Goal: Transaction & Acquisition: Purchase product/service

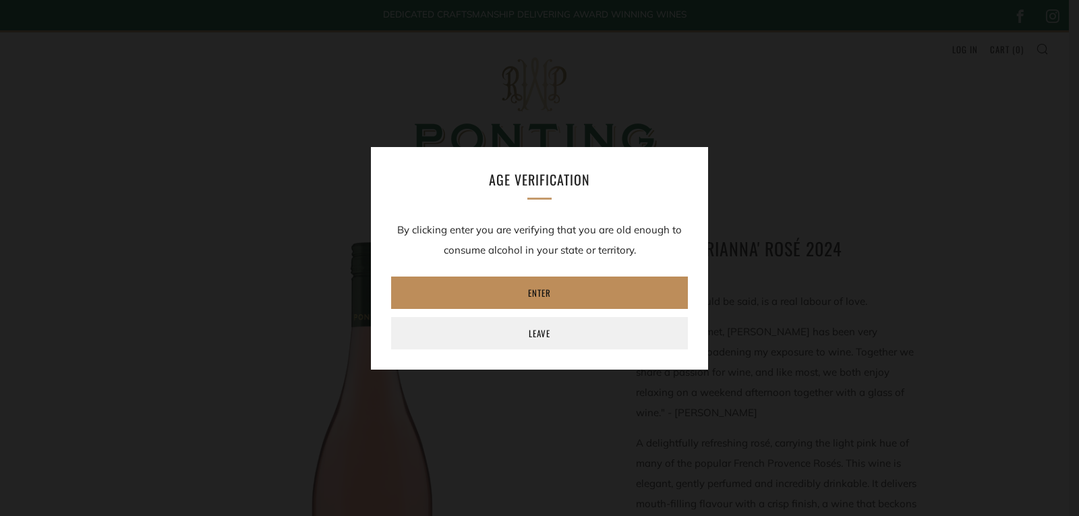
click at [486, 291] on link "Enter" at bounding box center [539, 293] width 297 height 32
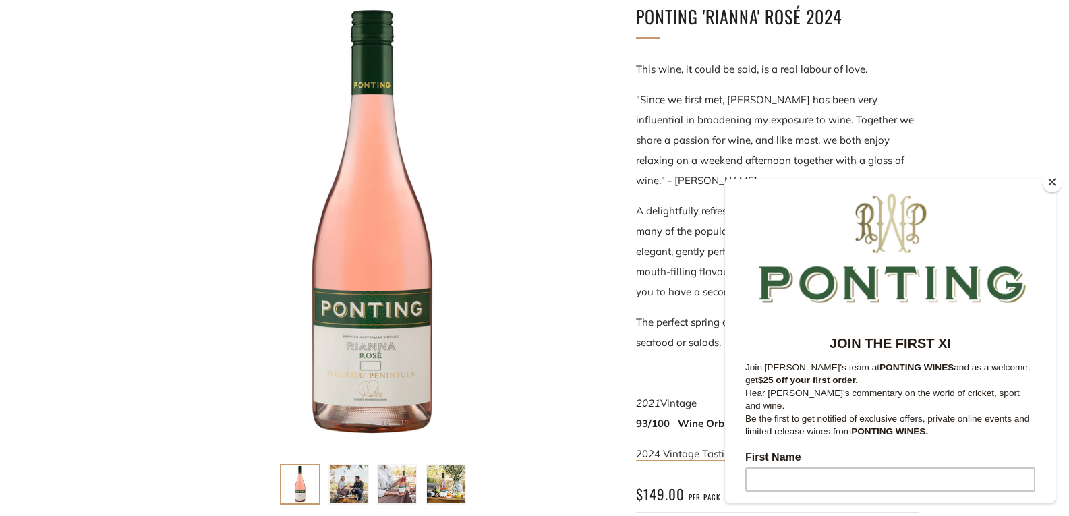
scroll to position [270, 0]
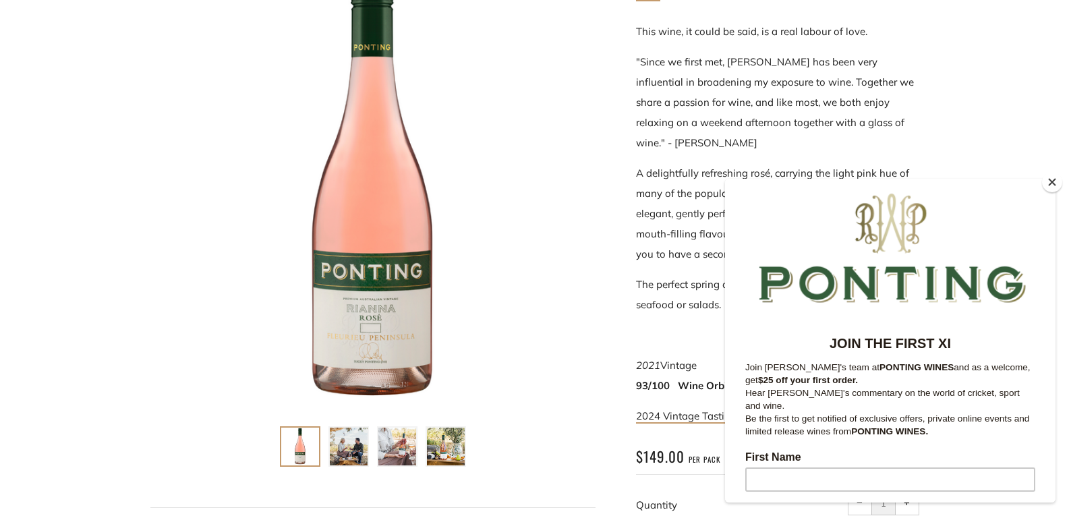
click at [1051, 179] on button "Close" at bounding box center [1052, 182] width 20 height 20
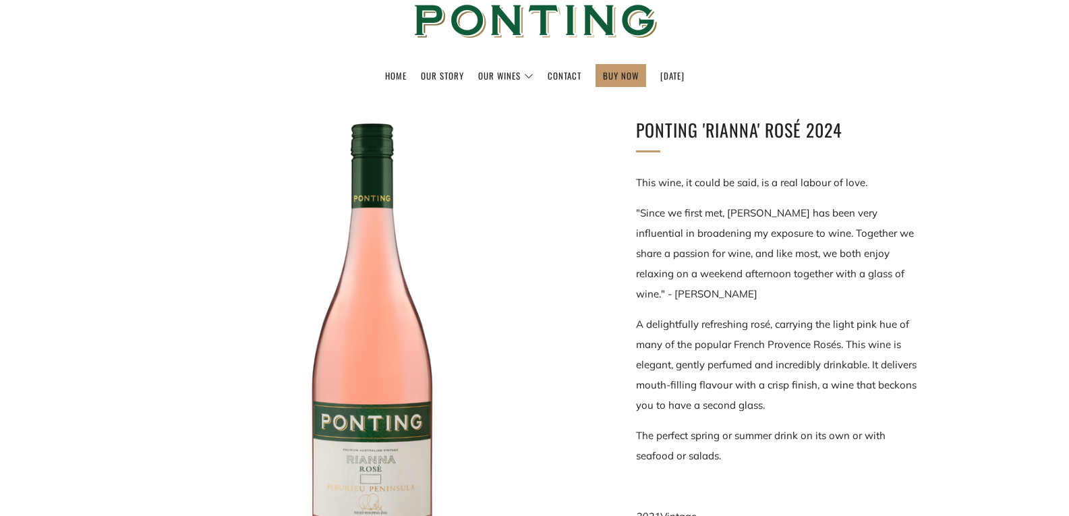
scroll to position [0, 0]
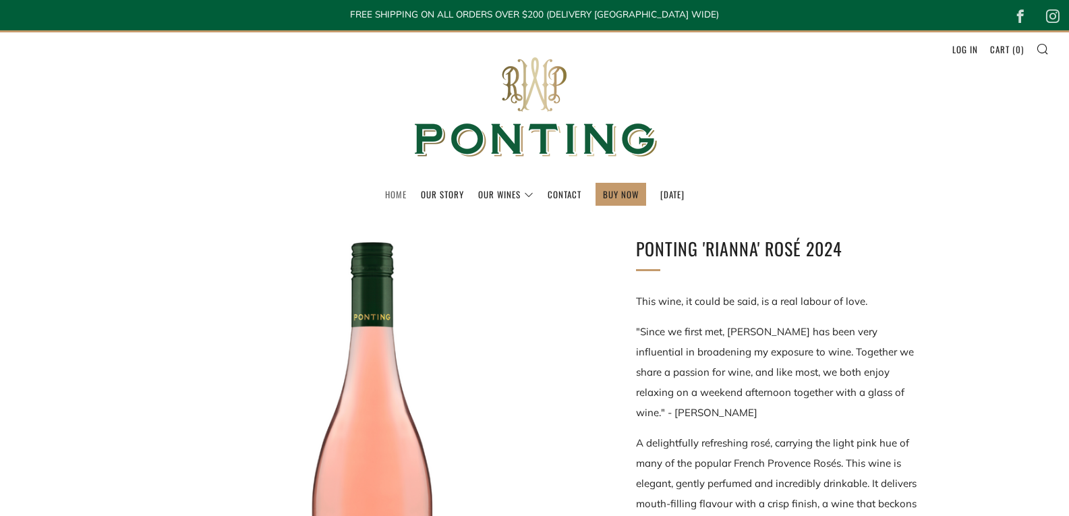
click at [388, 198] on link "Home" at bounding box center [396, 194] width 22 height 22
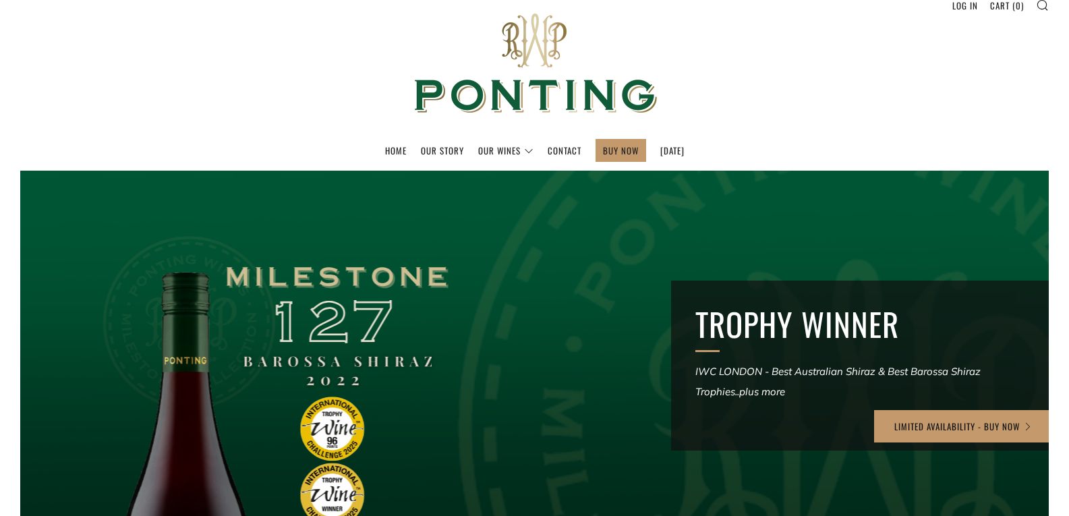
scroll to position [67, 0]
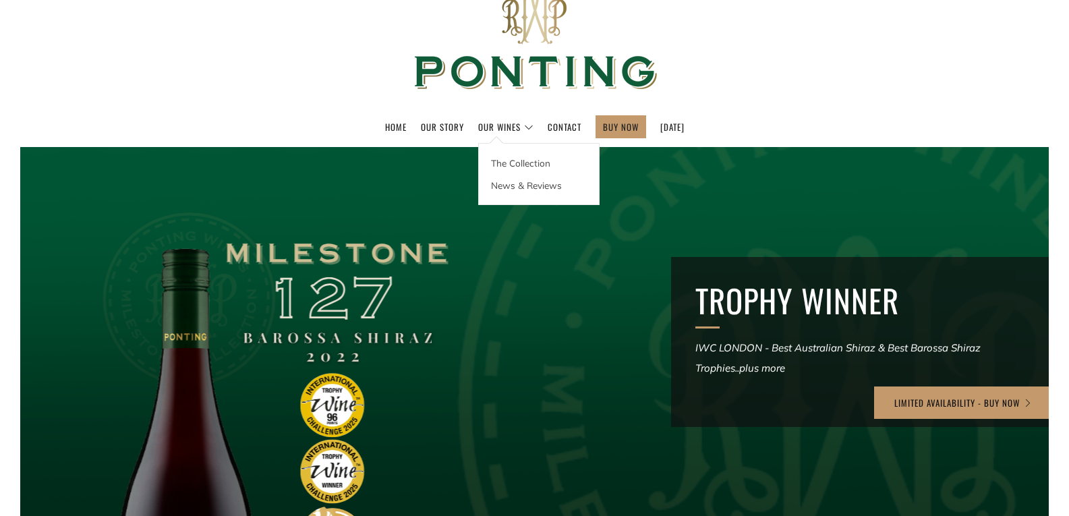
click at [478, 129] on link "Our Wines" at bounding box center [505, 127] width 55 height 22
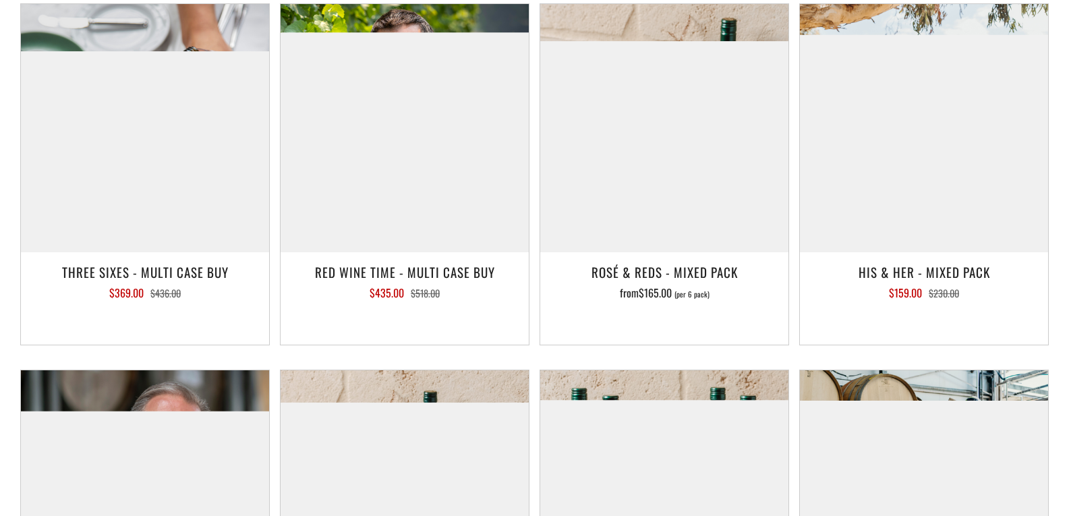
scroll to position [1754, 0]
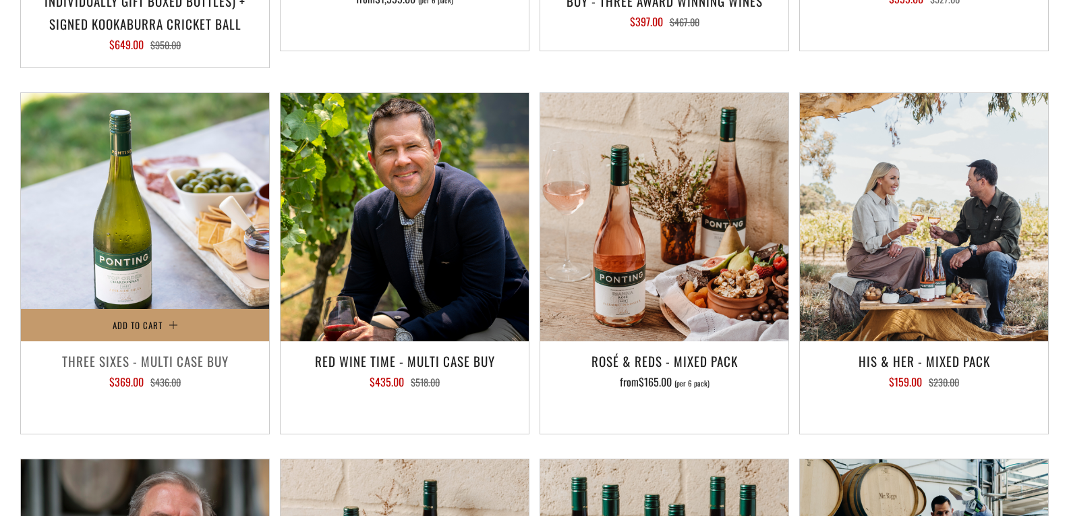
click at [188, 219] on img at bounding box center [145, 217] width 248 height 248
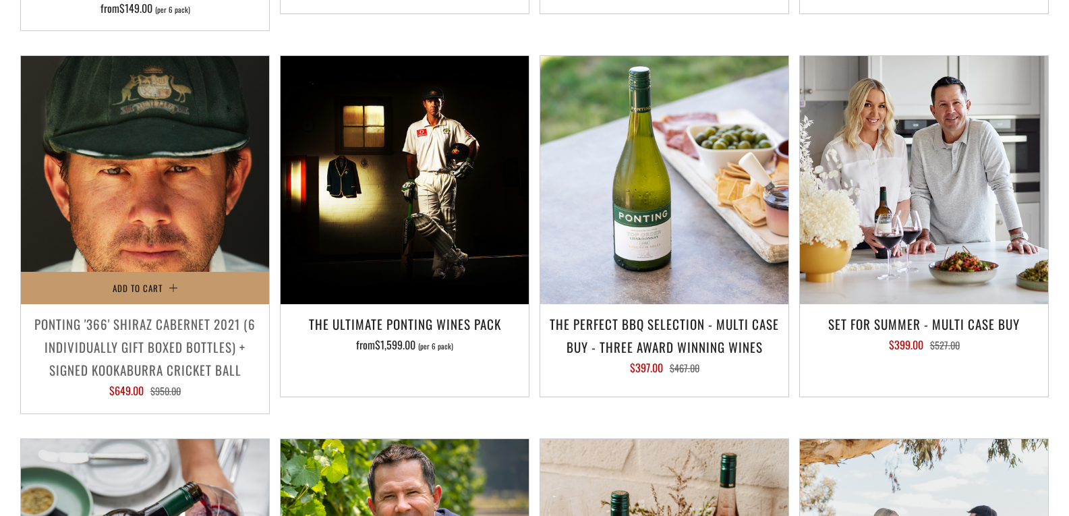
scroll to position [1416, 0]
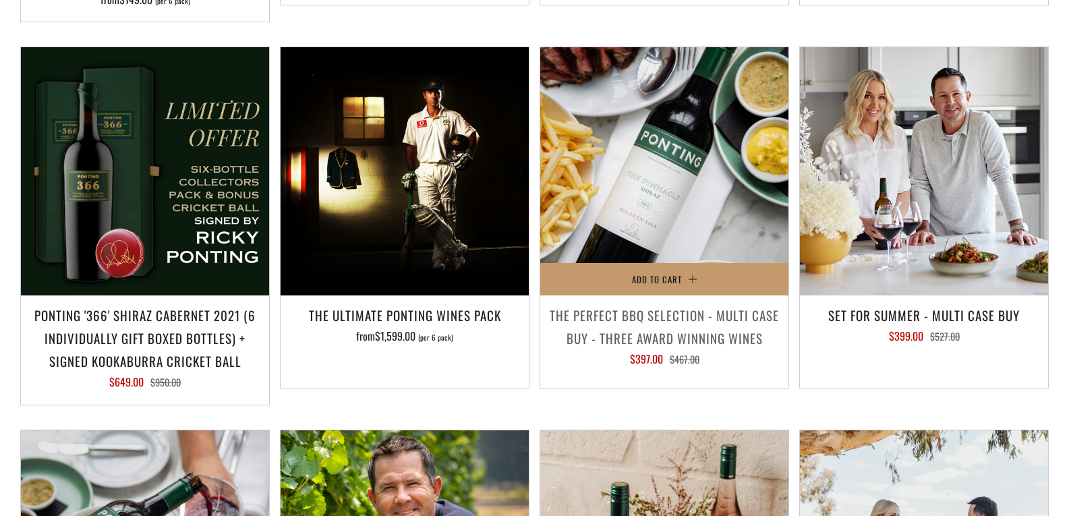
click at [626, 113] on img at bounding box center [664, 171] width 248 height 248
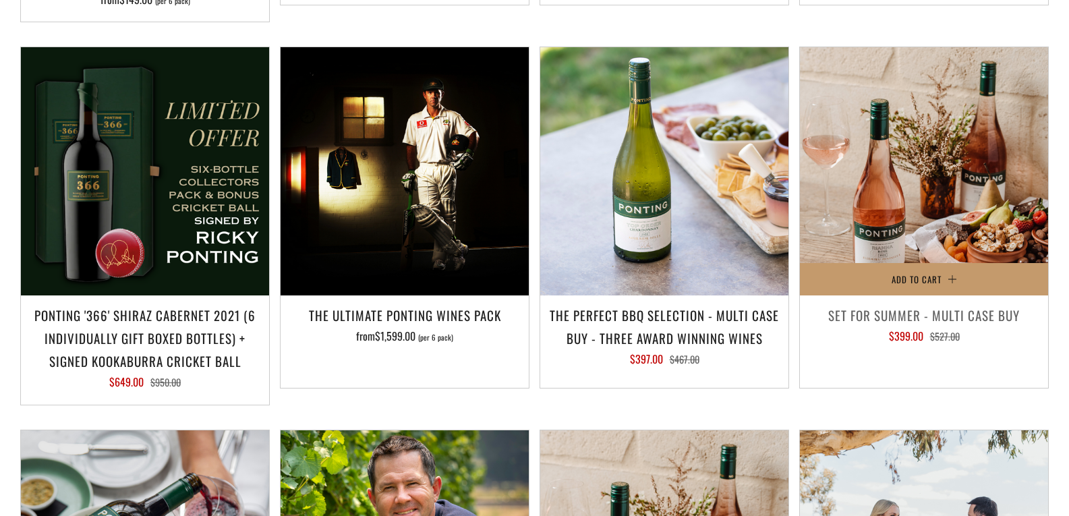
click at [946, 167] on img at bounding box center [924, 171] width 248 height 248
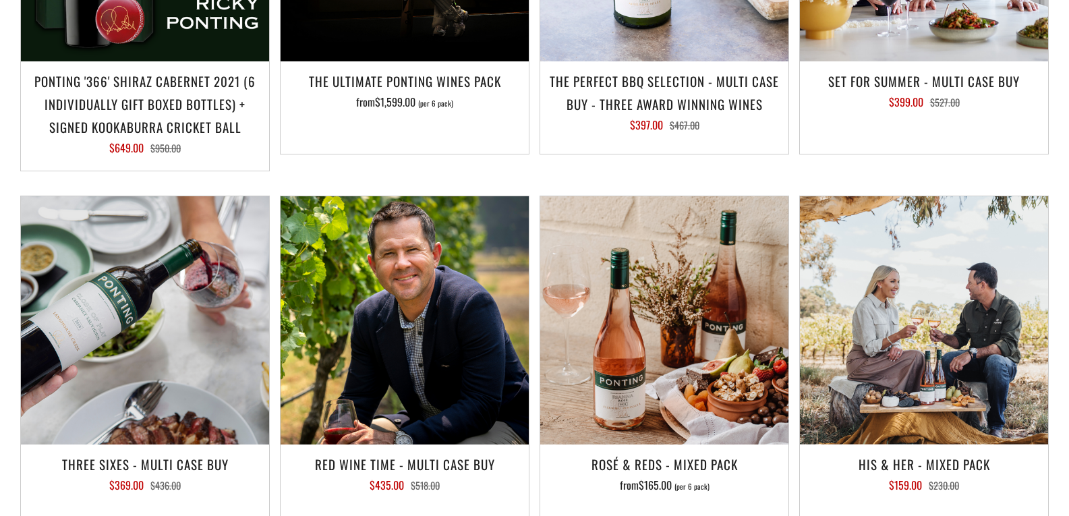
scroll to position [1686, 0]
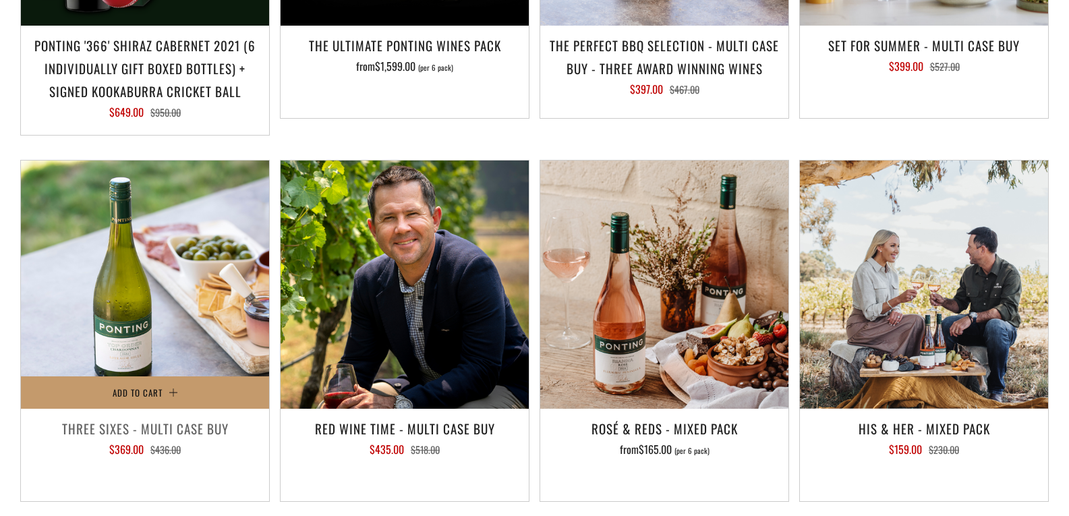
click at [127, 231] on img at bounding box center [145, 285] width 248 height 248
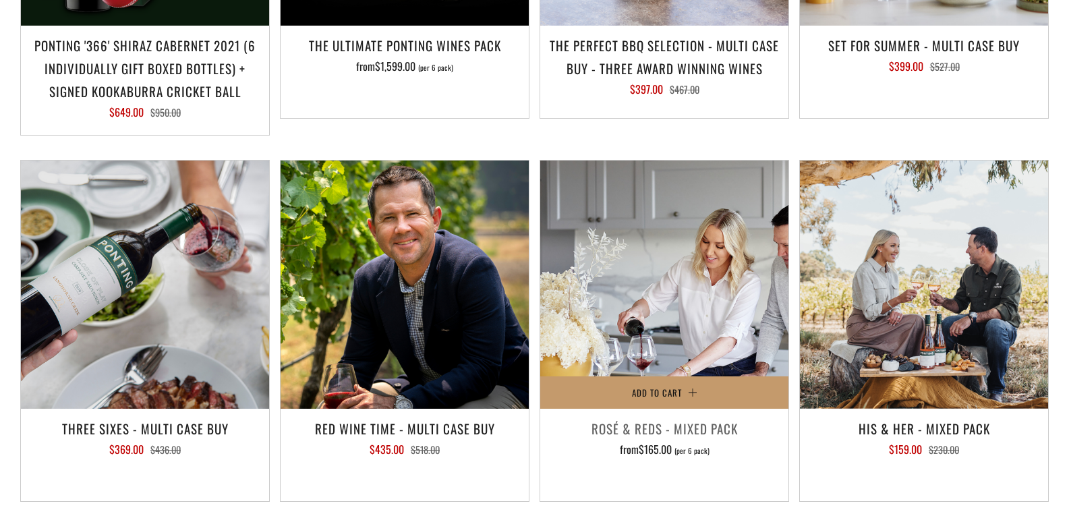
click at [662, 341] on img at bounding box center [664, 285] width 248 height 248
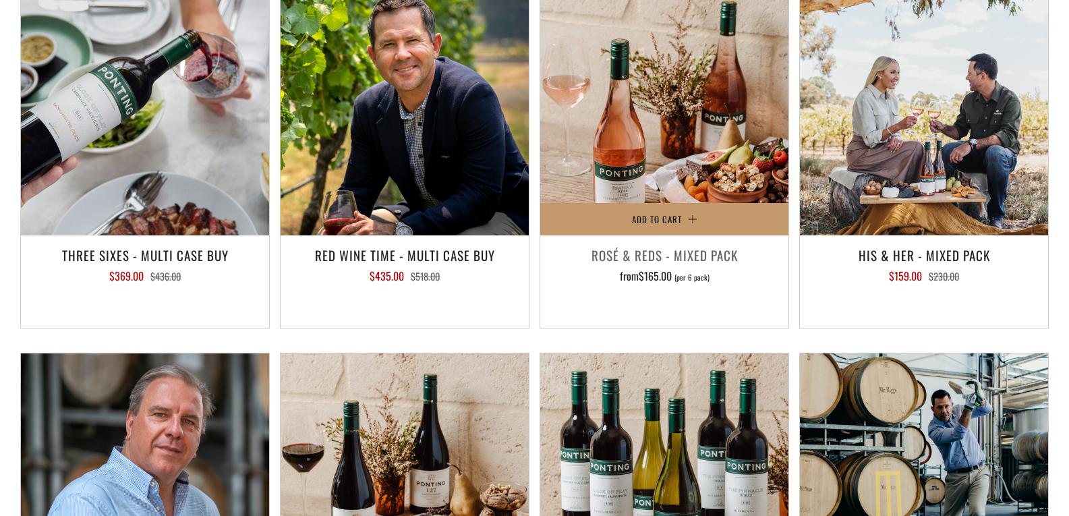
scroll to position [1888, 0]
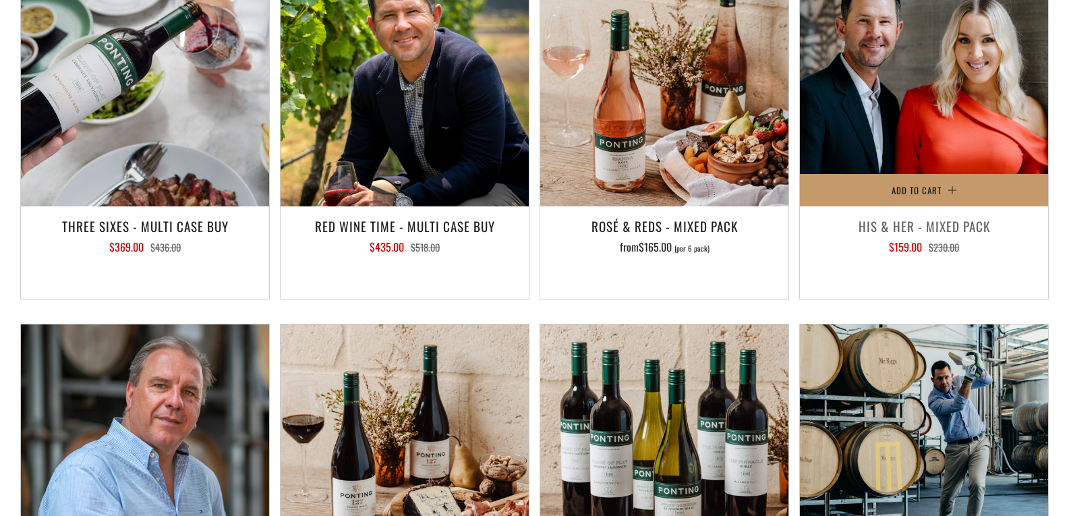
click at [954, 82] on img at bounding box center [924, 82] width 248 height 248
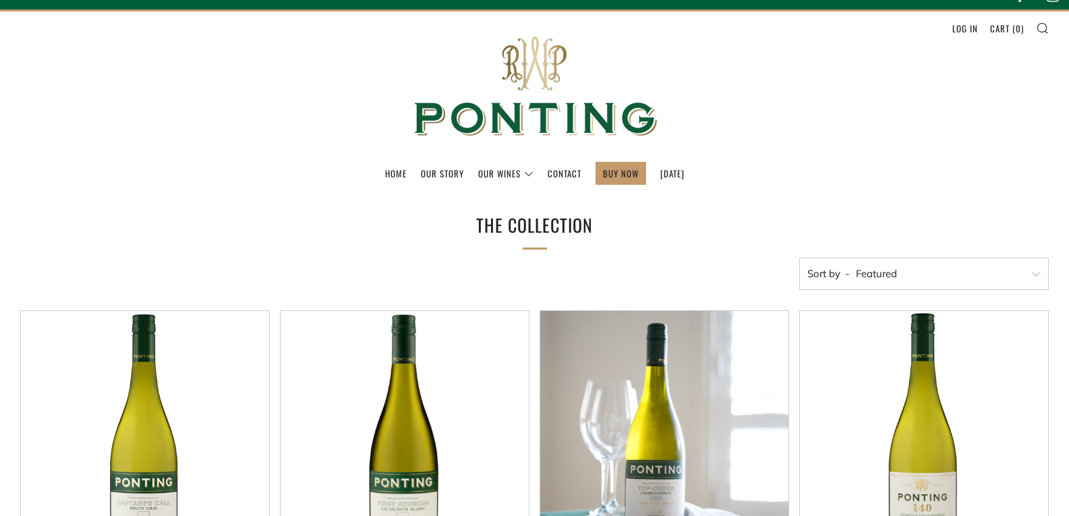
scroll to position [0, 0]
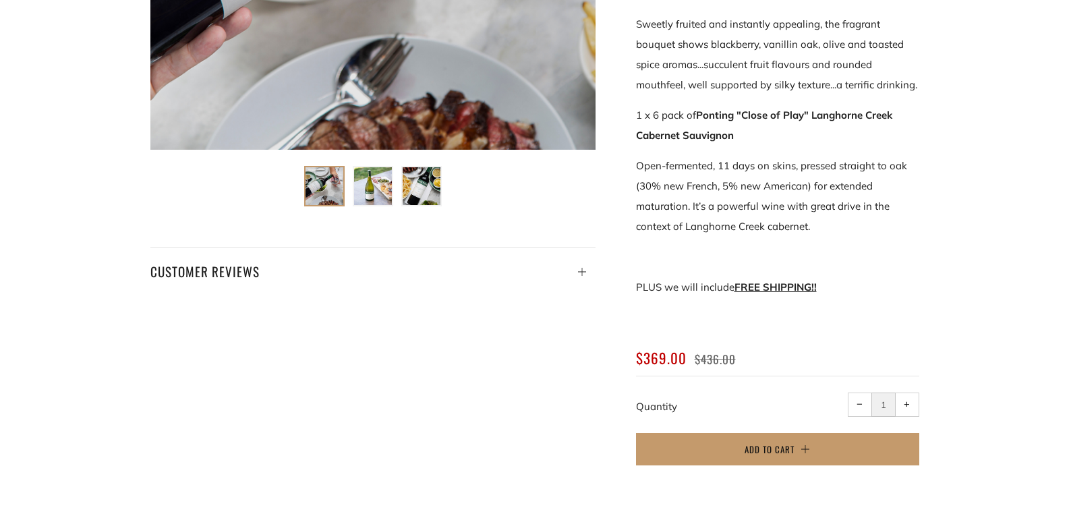
scroll to position [405, 0]
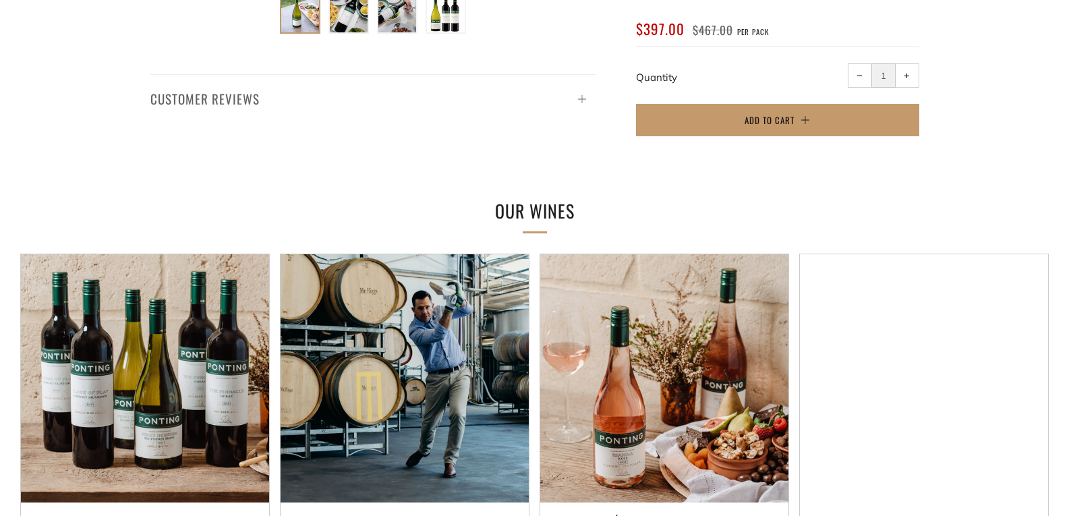
scroll to position [742, 0]
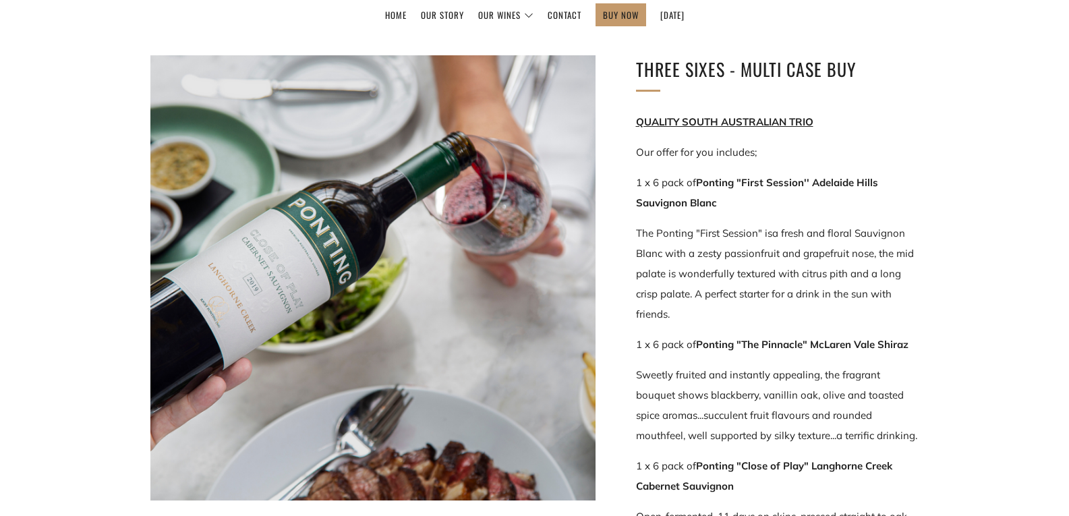
scroll to position [67, 0]
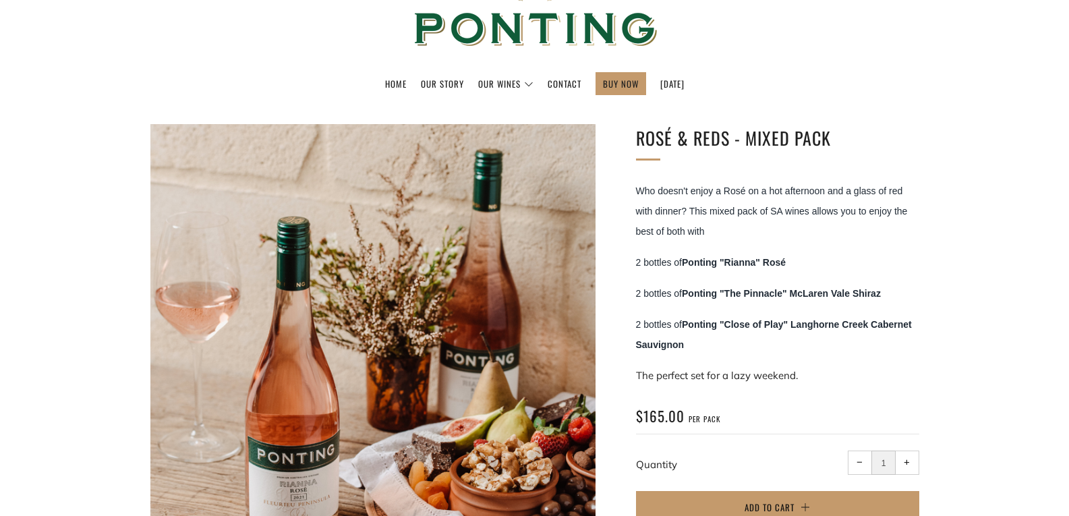
scroll to position [135, 0]
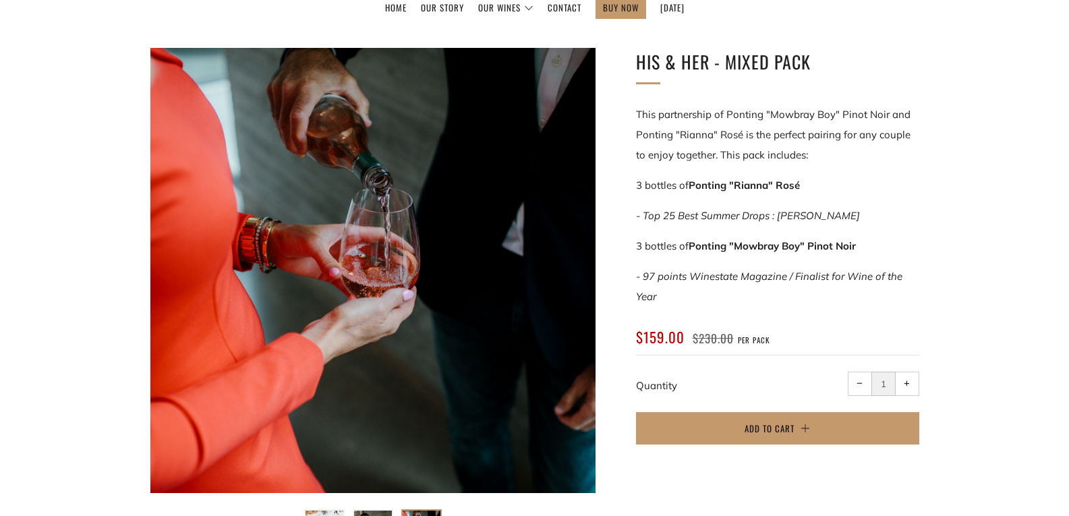
scroll to position [202, 0]
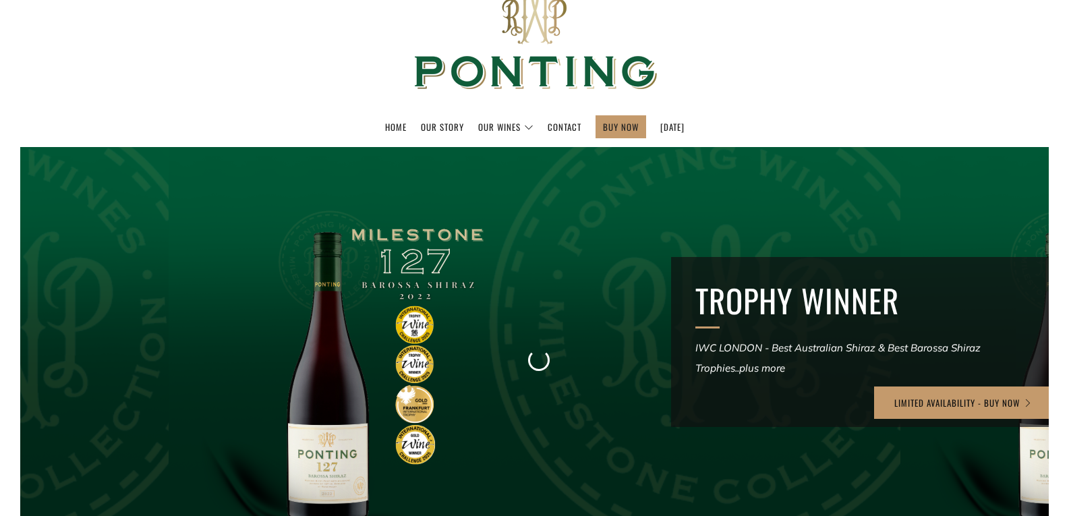
scroll to position [67, 0]
